Goal: Check status: Check status

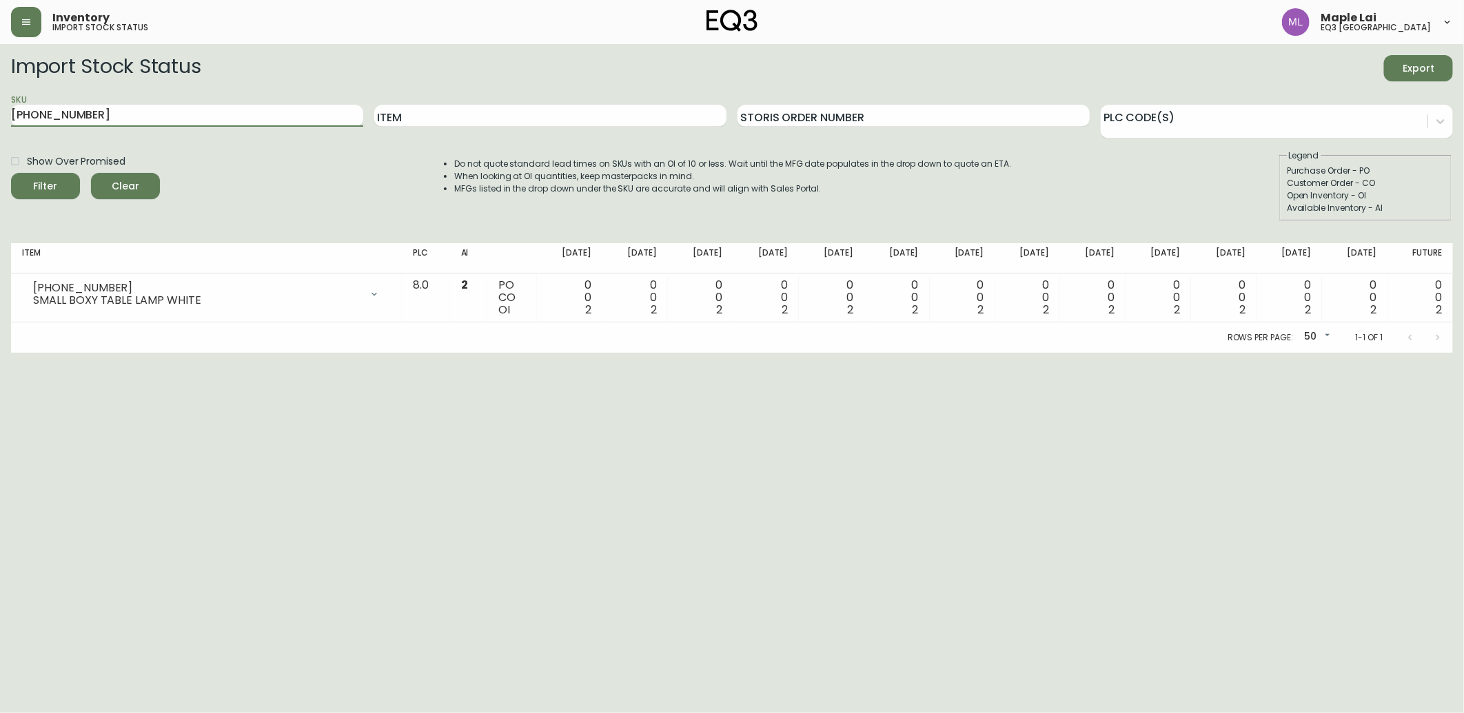
drag, startPoint x: 153, startPoint y: 111, endPoint x: 1, endPoint y: 85, distance: 153.8
click at [0, 87] on html "Inventory import stock status Maple Lai eq3 [GEOGRAPHIC_DATA] Import Stock Stat…" at bounding box center [732, 176] width 1464 height 353
click at [11, 173] on button "Filter" at bounding box center [45, 186] width 69 height 26
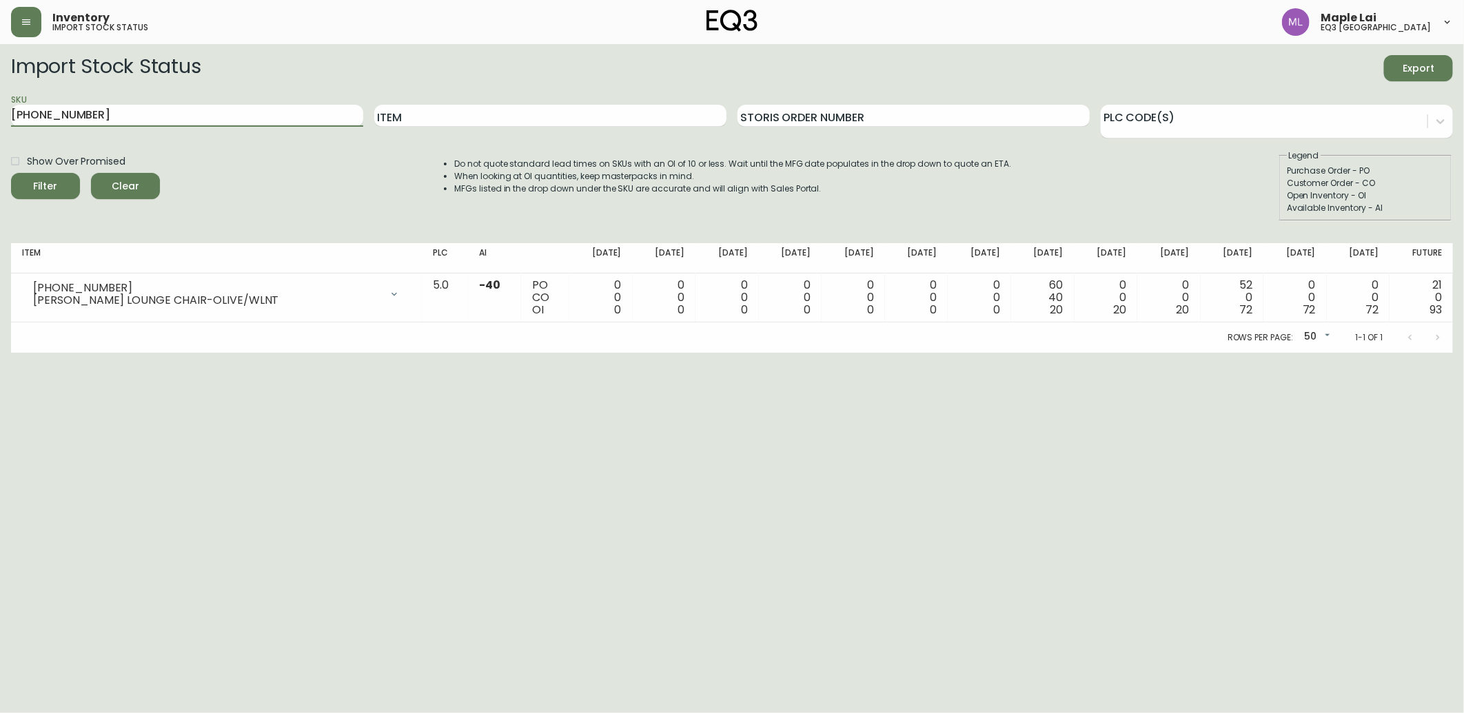
drag, startPoint x: 179, startPoint y: 112, endPoint x: 0, endPoint y: 80, distance: 182.1
click at [0, 81] on html "Inventory import stock status Maple Lai eq3 [GEOGRAPHIC_DATA] Import Stock Stat…" at bounding box center [732, 176] width 1464 height 353
paste input "7220-102-13-B"
click at [11, 173] on button "Filter" at bounding box center [45, 186] width 69 height 26
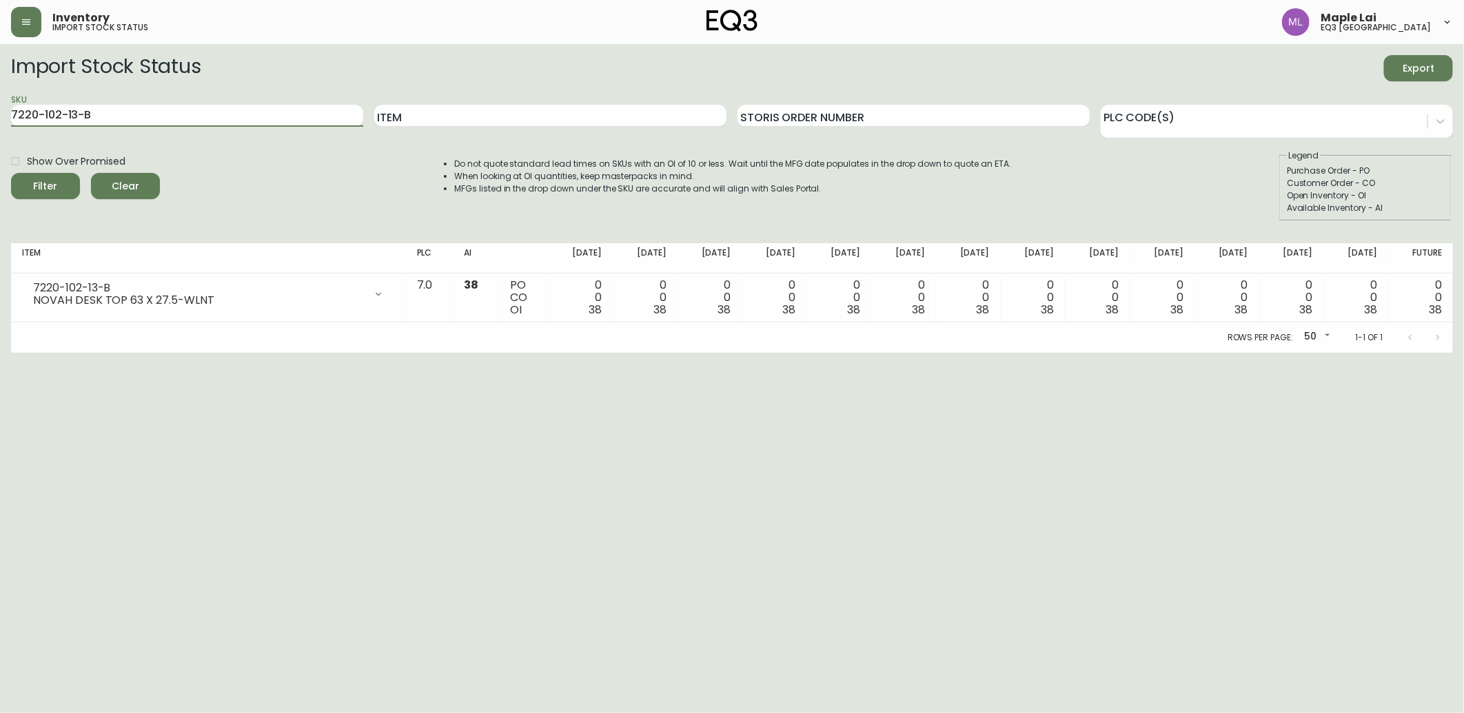
drag, startPoint x: 176, startPoint y: 112, endPoint x: -3, endPoint y: 119, distance: 180.1
click at [0, 119] on html "Inventory import stock status Maple Lai eq3 [GEOGRAPHIC_DATA] Import Stock Stat…" at bounding box center [732, 176] width 1464 height 353
paste input "300-1-A"
type input "7220-300-1-A"
click at [11, 173] on button "Filter" at bounding box center [45, 186] width 69 height 26
